Goal: Task Accomplishment & Management: Use online tool/utility

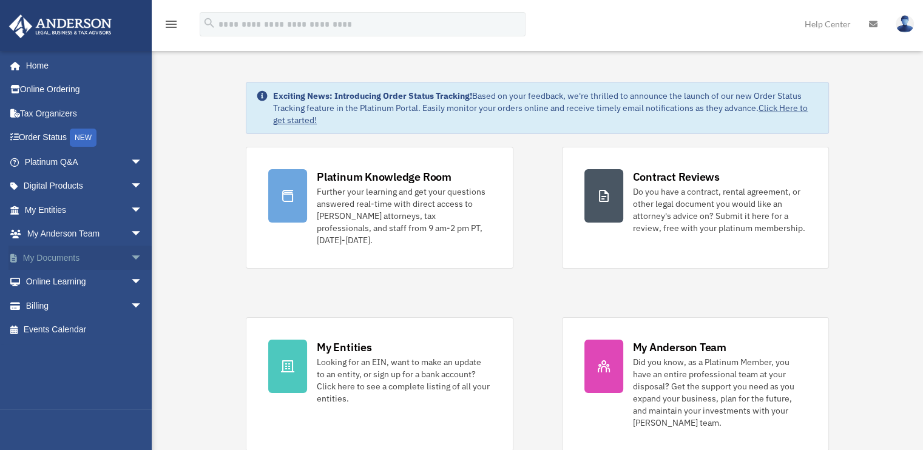
click at [83, 259] on link "My Documents arrow_drop_down" at bounding box center [84, 258] width 152 height 24
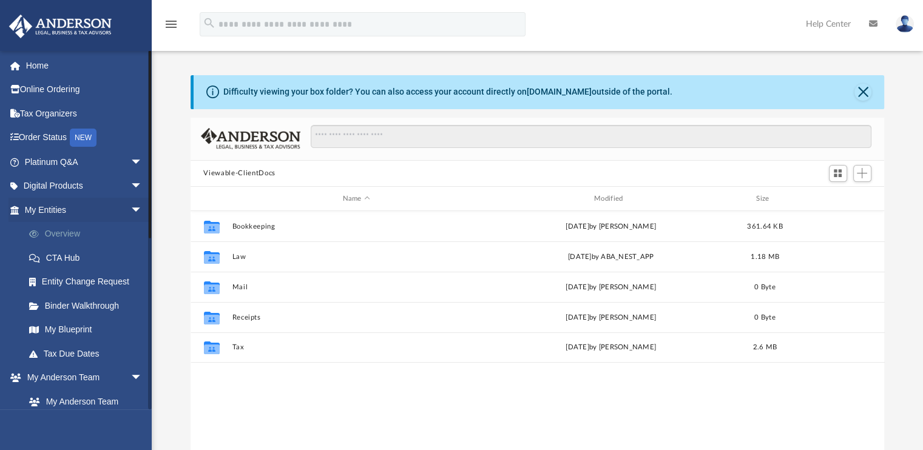
scroll to position [266, 684]
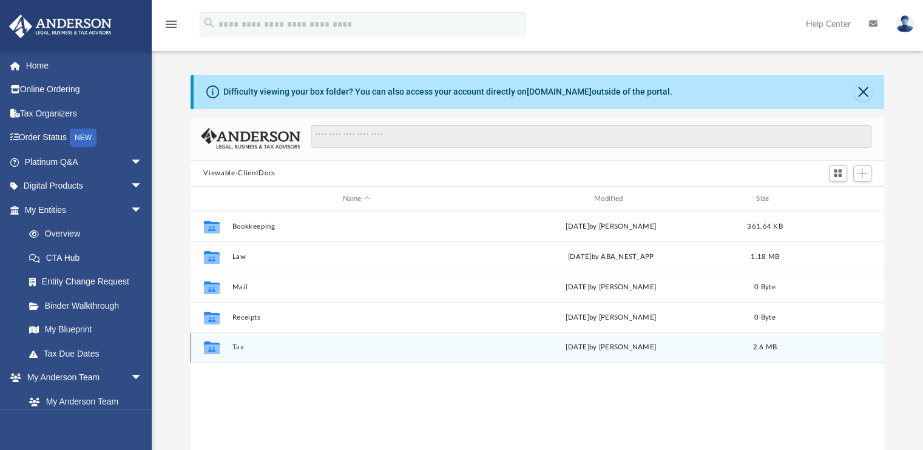
click at [231, 348] on div "Collaborated Folder Tax [DATE] by [PERSON_NAME] 2.6 MB" at bounding box center [538, 347] width 694 height 30
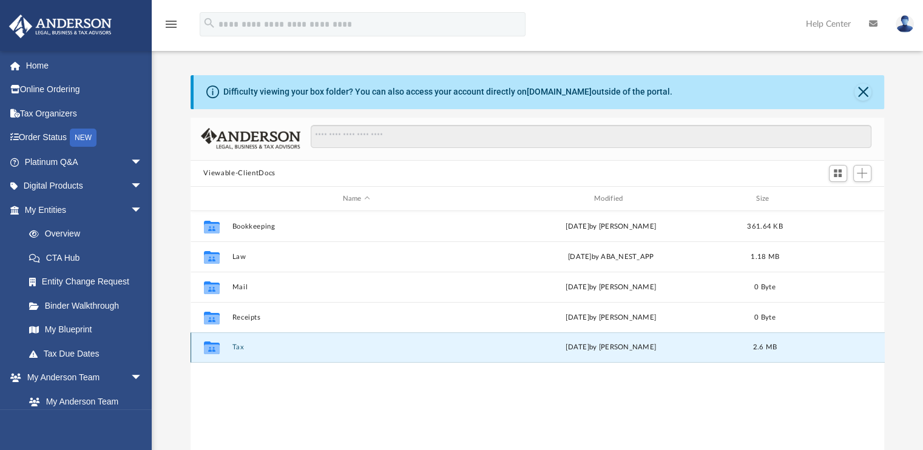
click at [604, 345] on div "[DATE] by [PERSON_NAME]" at bounding box center [610, 348] width 249 height 11
click at [756, 345] on span "2.6 MB" at bounding box center [764, 348] width 24 height 7
click at [665, 347] on div "[DATE] by [PERSON_NAME]" at bounding box center [610, 348] width 249 height 11
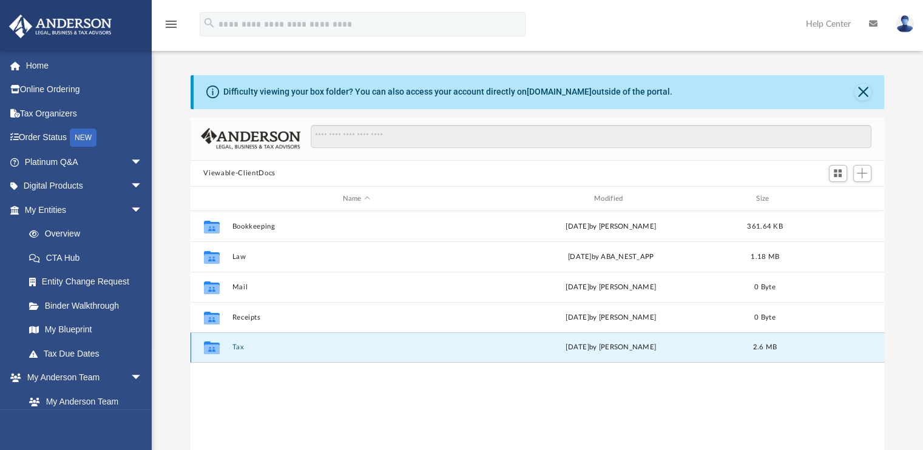
click at [214, 351] on icon "grid" at bounding box center [211, 348] width 16 height 13
click at [293, 351] on button "Tax" at bounding box center [356, 348] width 249 height 8
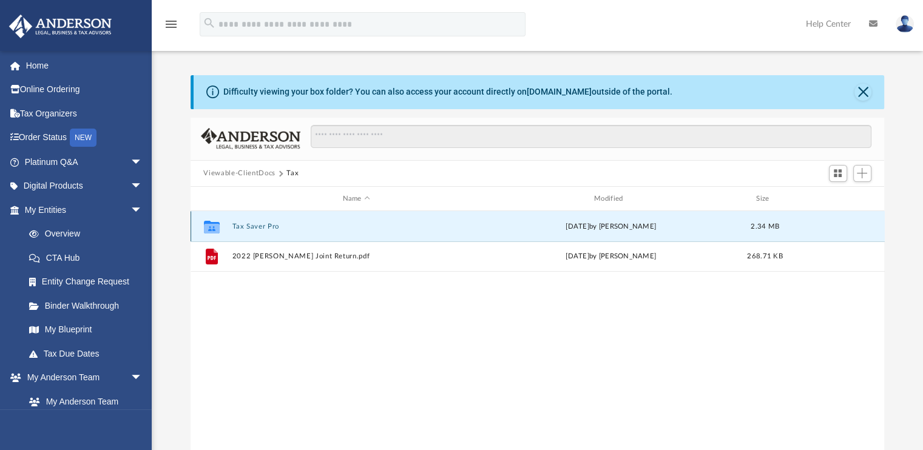
click at [269, 227] on button "Tax Saver Pro" at bounding box center [356, 227] width 249 height 8
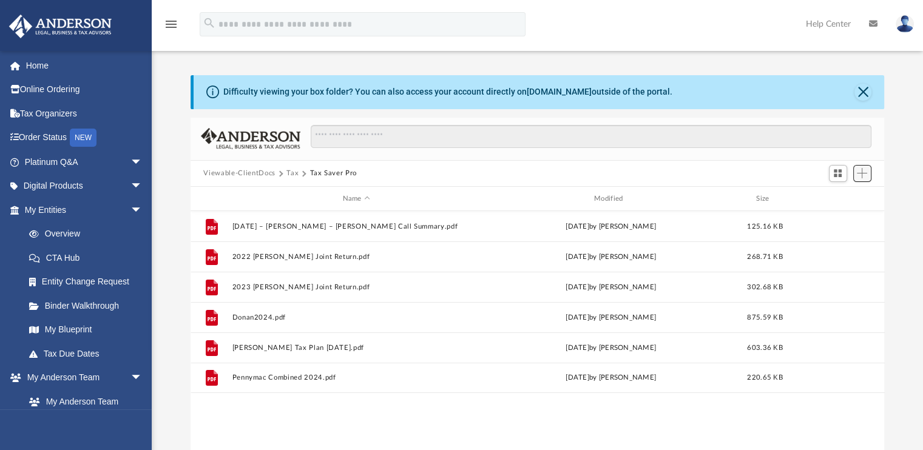
click at [862, 174] on span "Add" at bounding box center [862, 173] width 10 height 10
click at [840, 198] on li "Upload" at bounding box center [844, 197] width 39 height 13
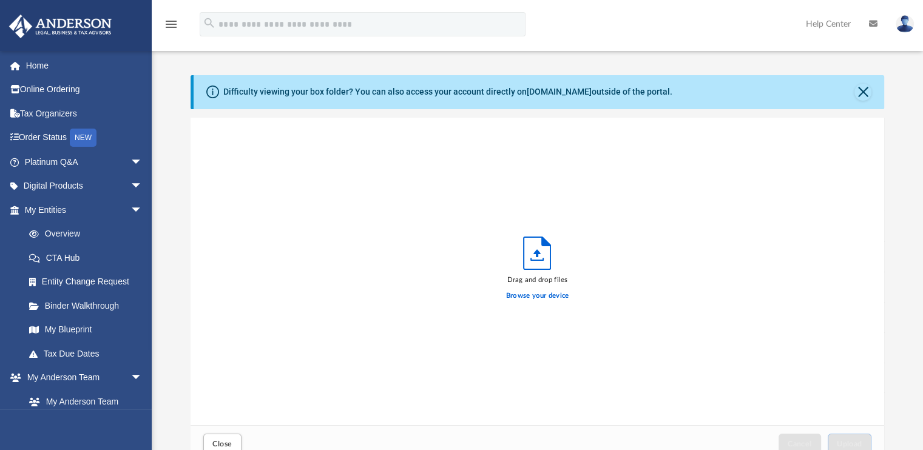
scroll to position [299, 684]
click at [536, 294] on label "Browse your device" at bounding box center [537, 296] width 63 height 11
click at [0, 0] on input "Browse your device" at bounding box center [0, 0] width 0 height 0
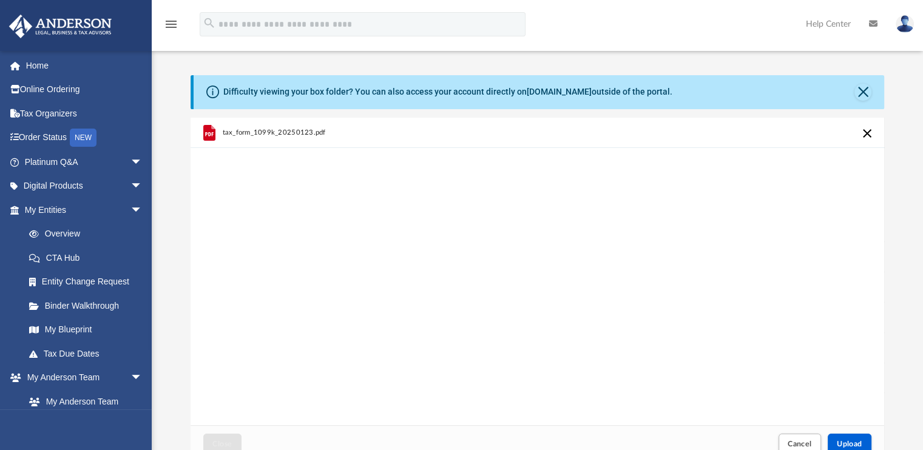
scroll to position [92, 0]
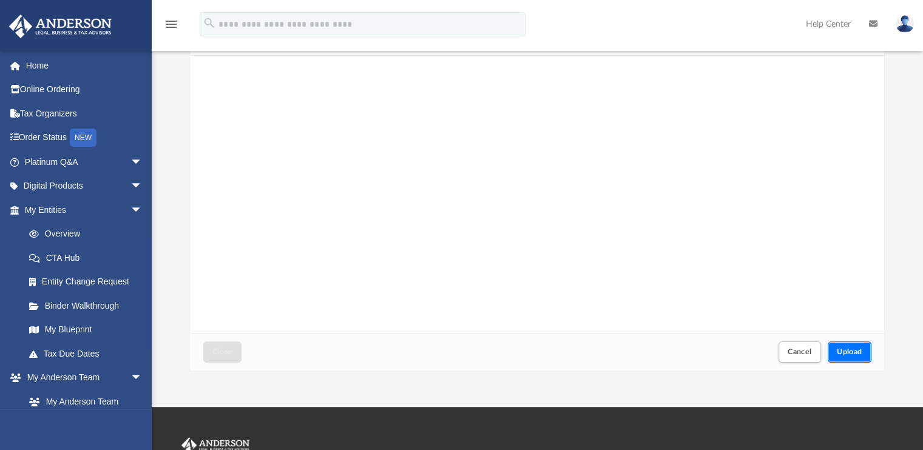
click at [847, 353] on span "Upload" at bounding box center [849, 351] width 25 height 7
click at [227, 352] on span "Close" at bounding box center [221, 351] width 19 height 7
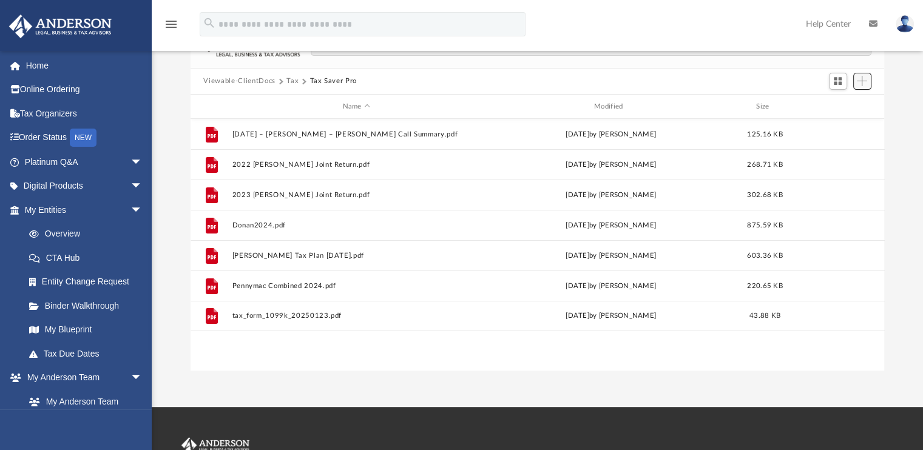
click at [863, 80] on span "Add" at bounding box center [862, 81] width 10 height 10
click at [841, 104] on li "Upload" at bounding box center [844, 105] width 39 height 13
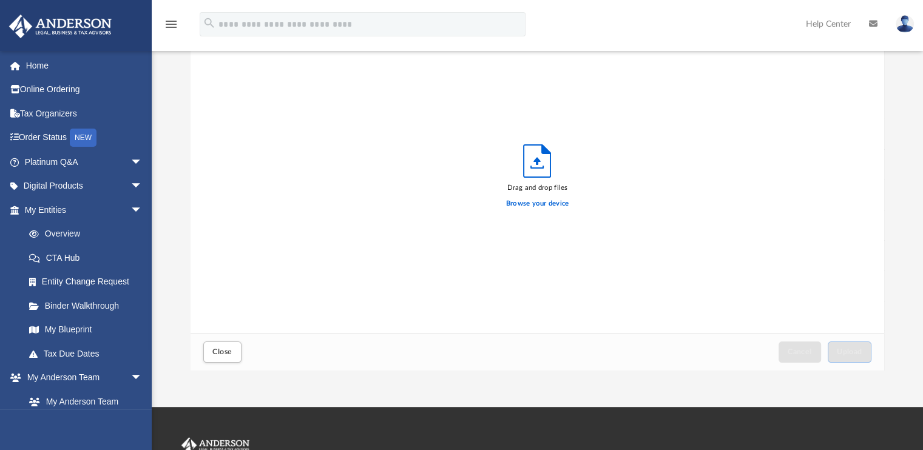
scroll to position [299, 684]
click at [541, 203] on label "Browse your device" at bounding box center [537, 203] width 63 height 11
click at [0, 0] on input "Browse your device" at bounding box center [0, 0] width 0 height 0
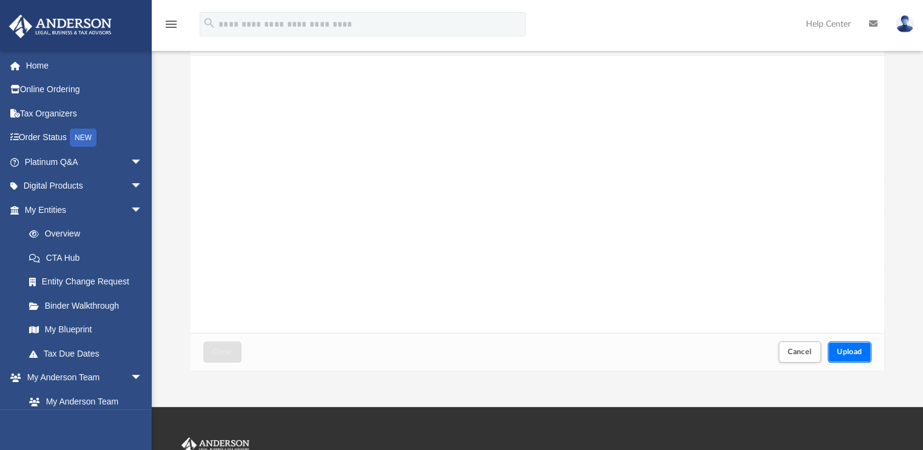
click at [849, 353] on span "Upload" at bounding box center [849, 351] width 25 height 7
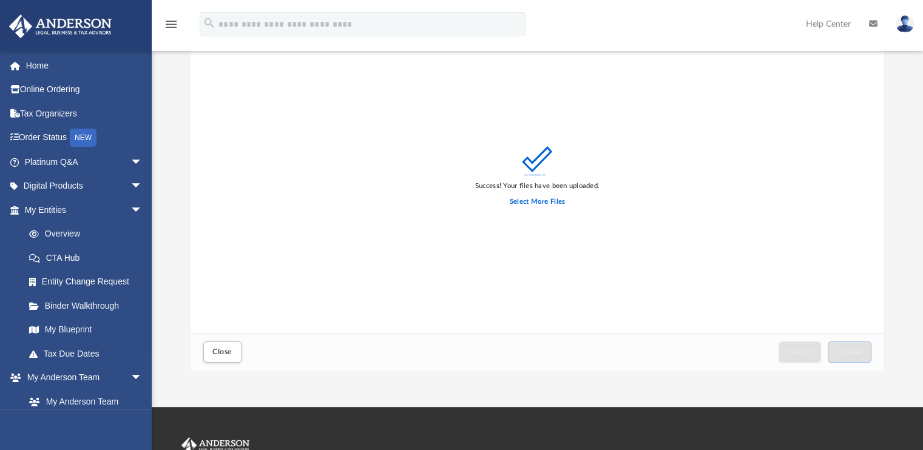
scroll to position [0, 0]
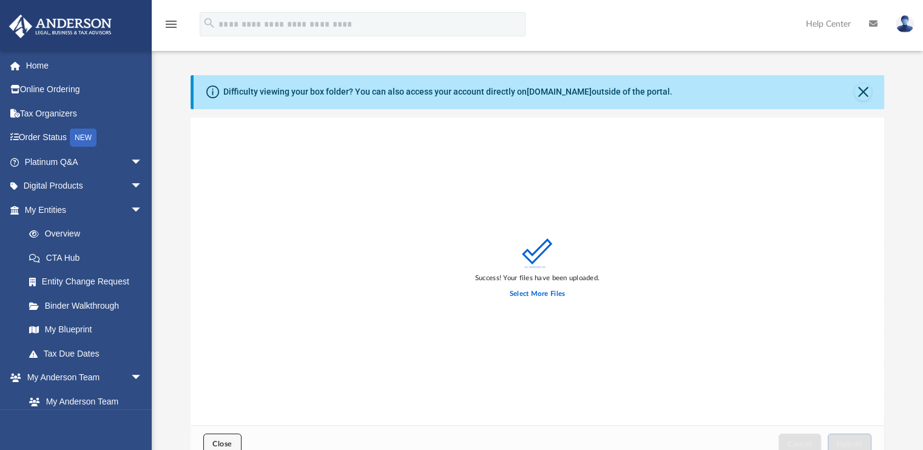
click at [226, 441] on span "Close" at bounding box center [221, 443] width 19 height 7
